Goal: Task Accomplishment & Management: Manage account settings

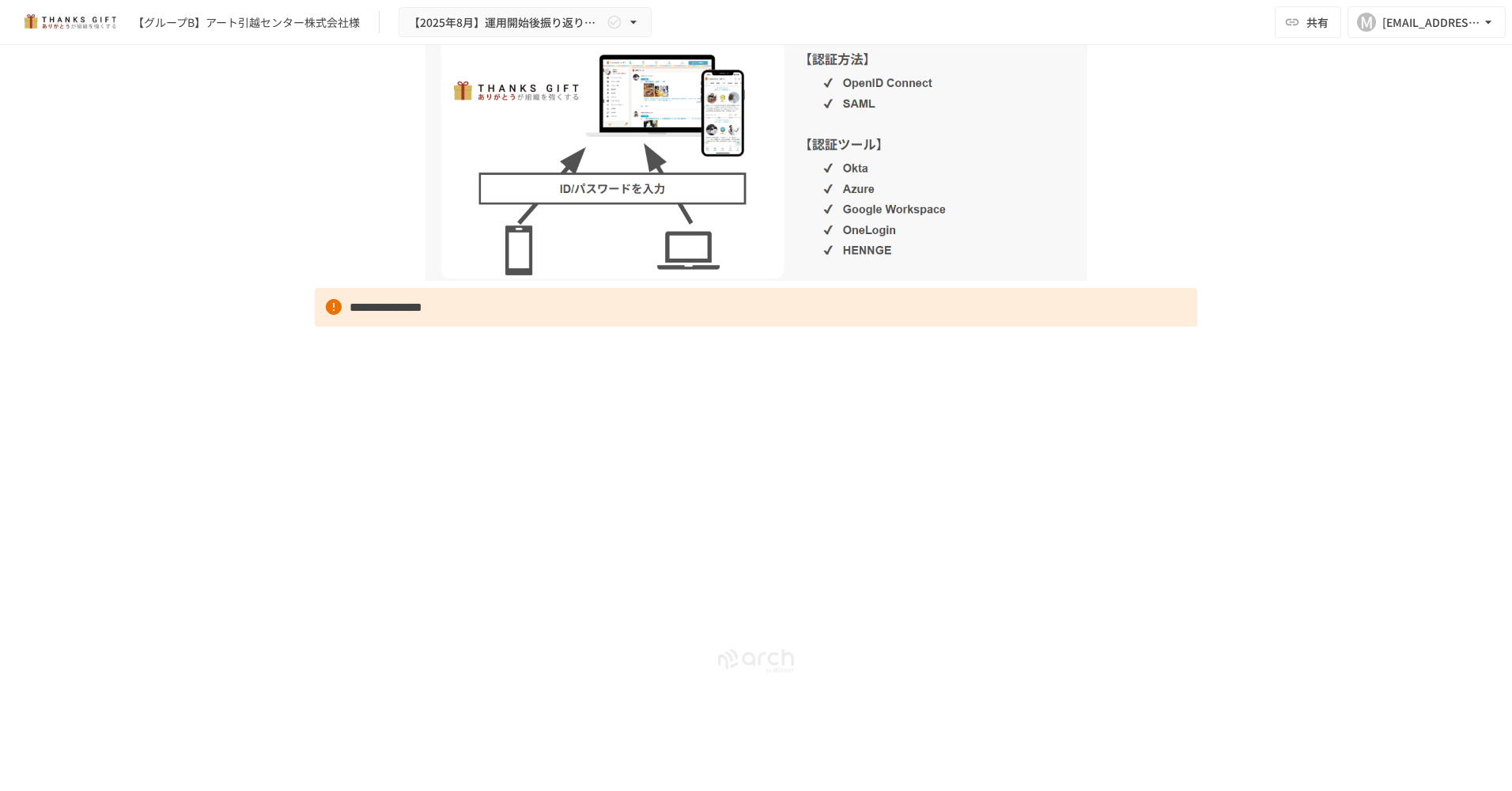
scroll to position [23095, 0]
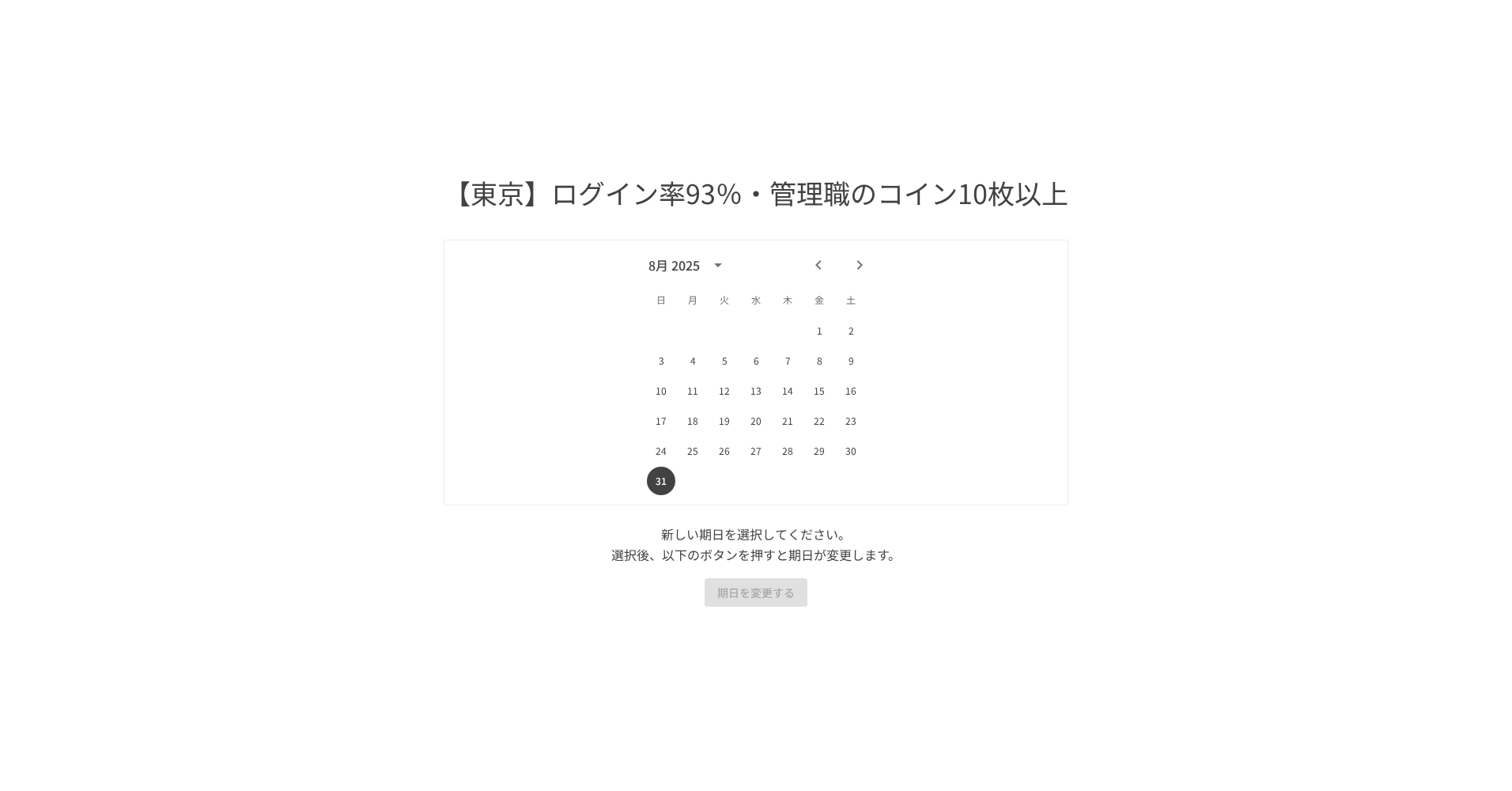
click at [854, 268] on icon "Next month" at bounding box center [859, 265] width 19 height 19
click at [719, 449] on button "30" at bounding box center [724, 450] width 28 height 28
click at [766, 593] on button "期日を変更する" at bounding box center [756, 593] width 103 height 29
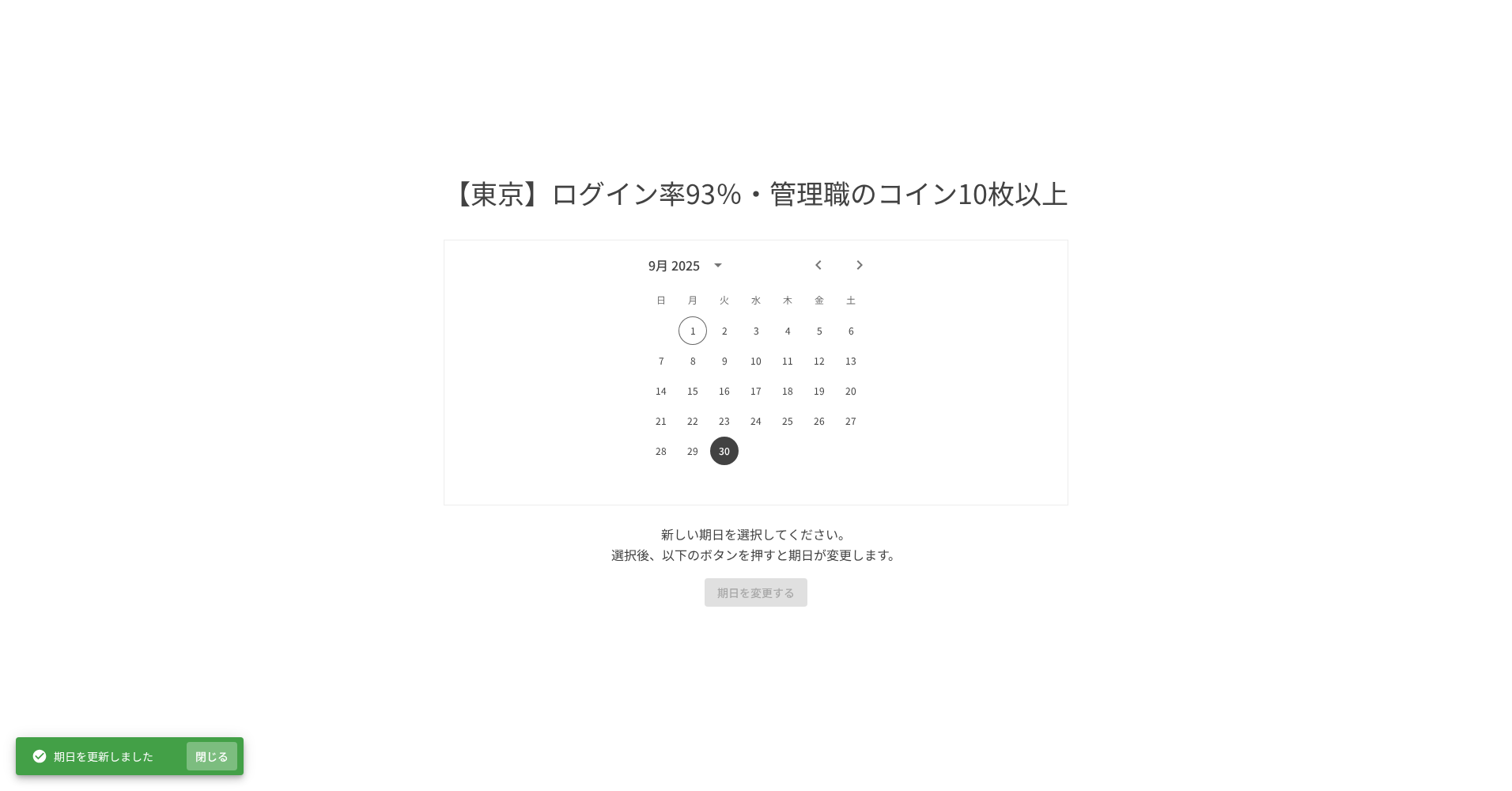
click at [197, 750] on button "閉じる" at bounding box center [212, 756] width 51 height 29
